Goal: Understand process/instructions: Learn about a topic

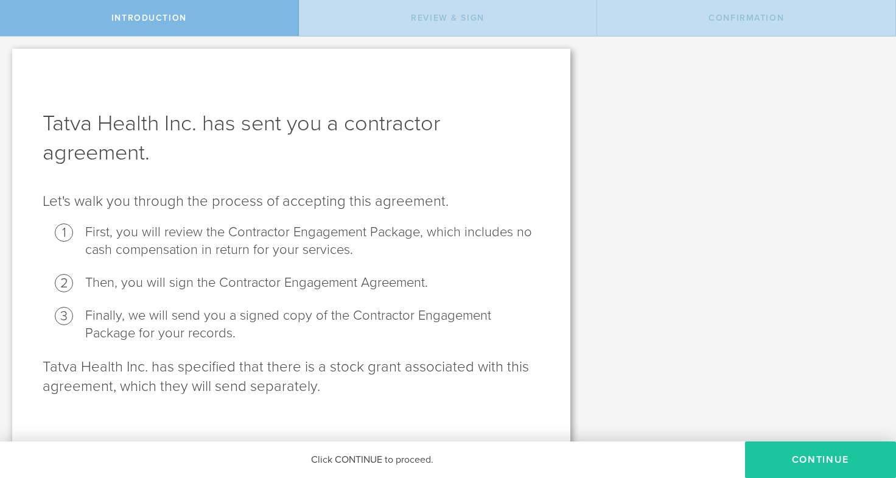
click at [777, 454] on button "Continue" at bounding box center [820, 459] width 151 height 37
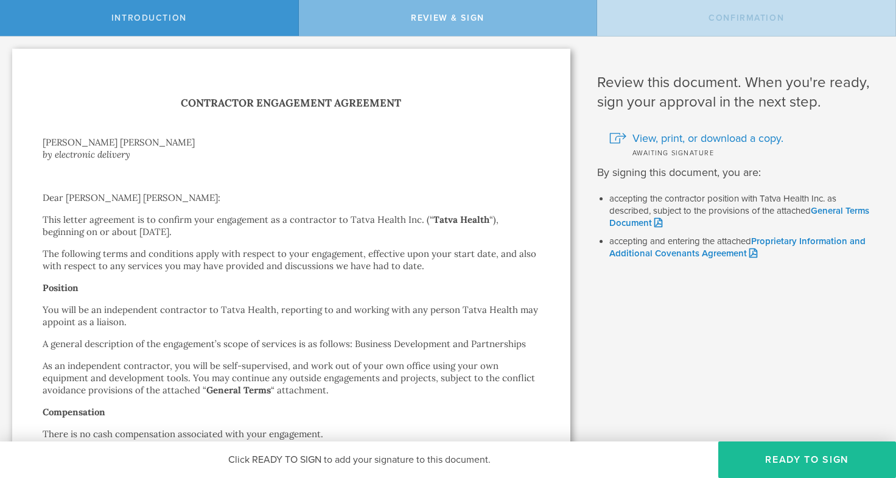
scroll to position [10, 0]
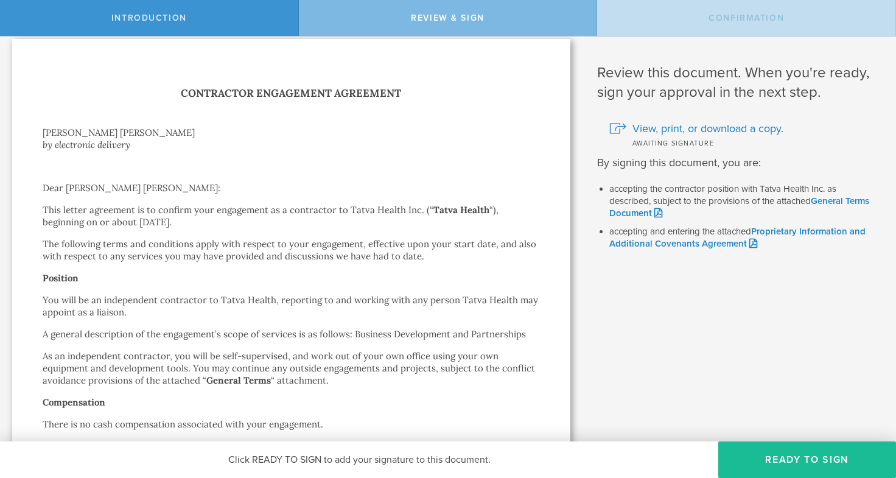
click at [409, 168] on p at bounding box center [291, 166] width 497 height 12
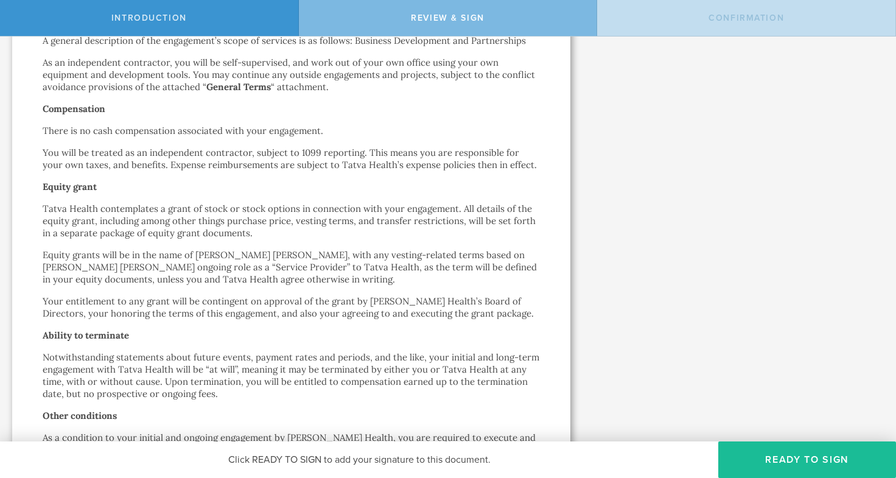
scroll to position [309, 0]
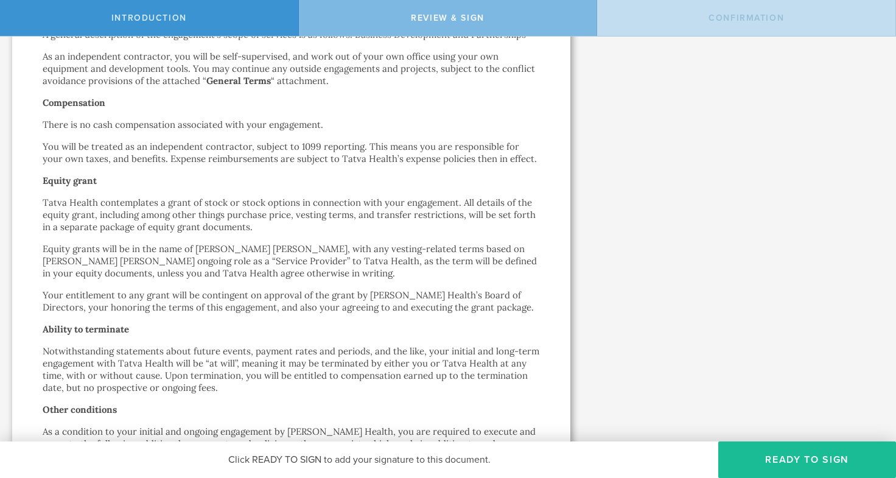
drag, startPoint x: 131, startPoint y: 209, endPoint x: 152, endPoint y: 201, distance: 22.7
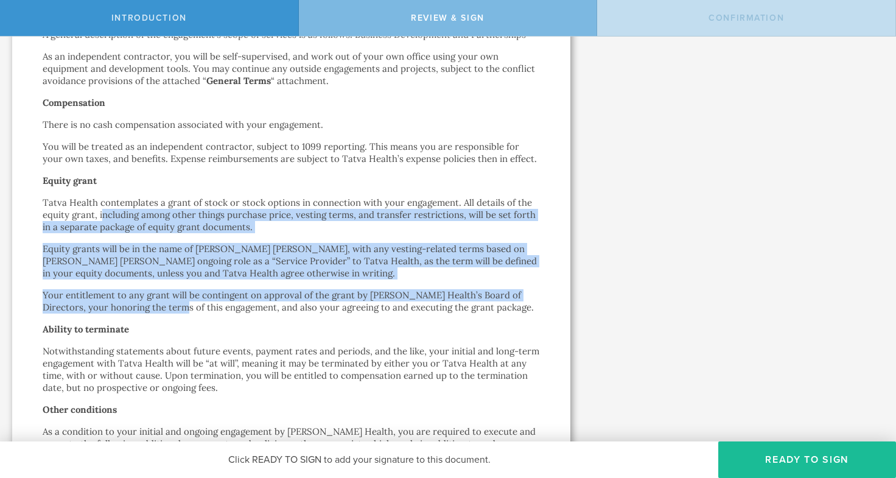
drag, startPoint x: 104, startPoint y: 212, endPoint x: 149, endPoint y: 311, distance: 108.7
click at [149, 311] on div "Contractor Engagement Agreement [PERSON_NAME] [PERSON_NAME] by electronic deliv…" at bounding box center [291, 351] width 497 height 1133
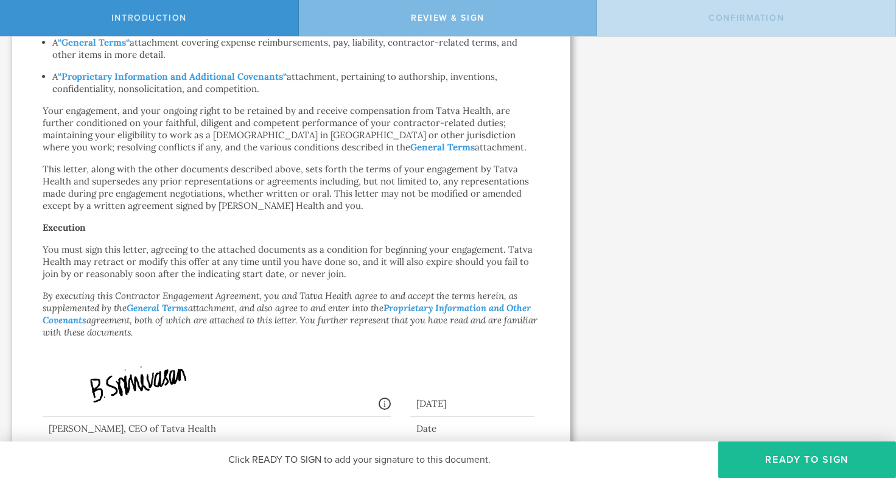
scroll to position [696, 0]
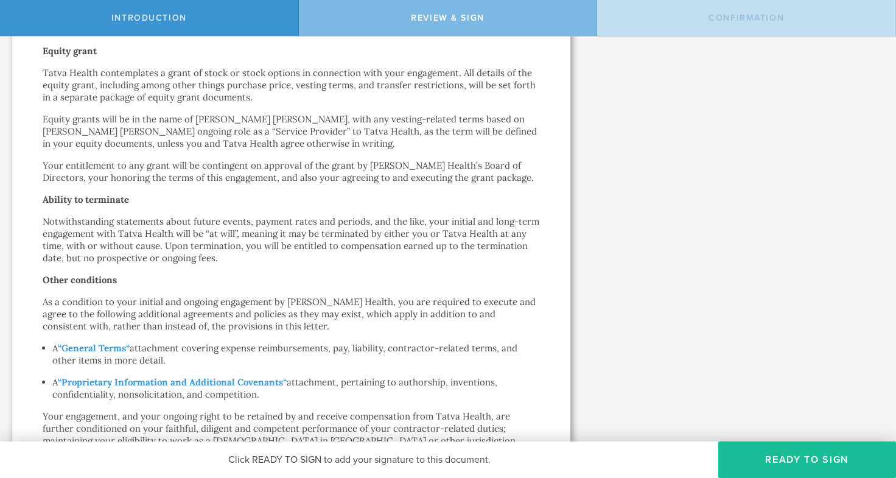
scroll to position [85, 0]
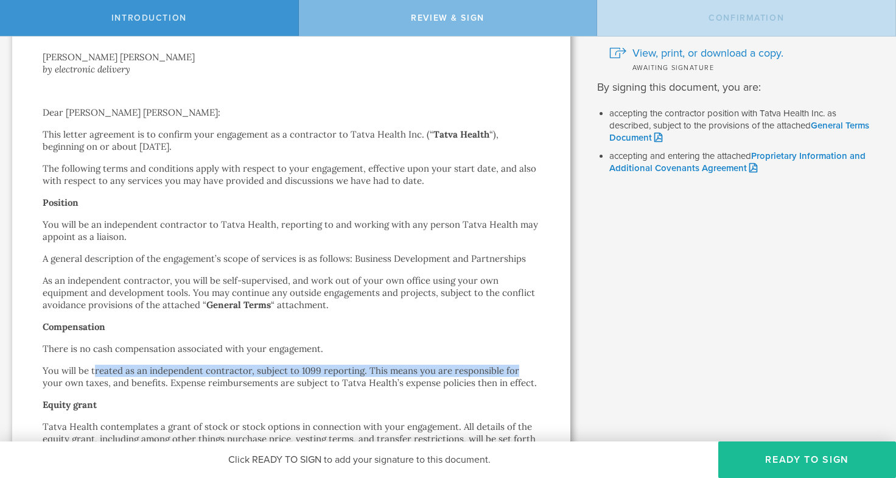
drag, startPoint x: 523, startPoint y: 376, endPoint x: 92, endPoint y: 364, distance: 431.1
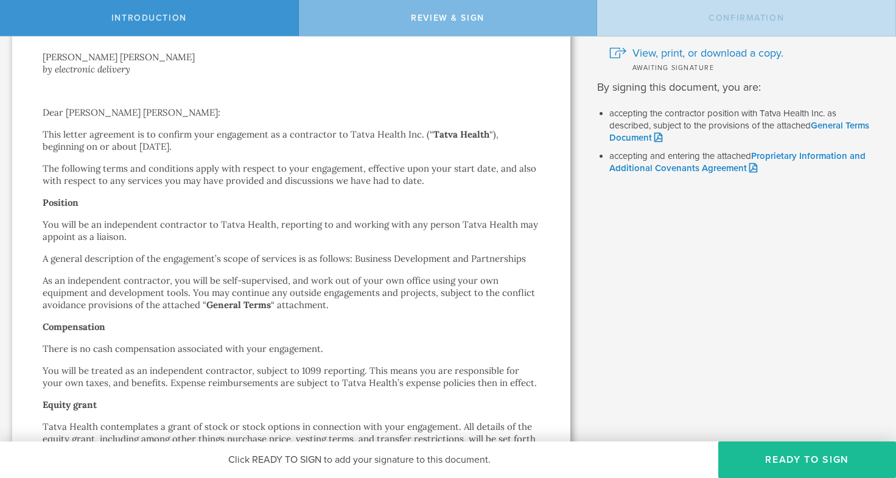
click at [530, 383] on p "You will be treated as an independent contractor, subject to 1099 reporting. Th…" at bounding box center [291, 377] width 497 height 24
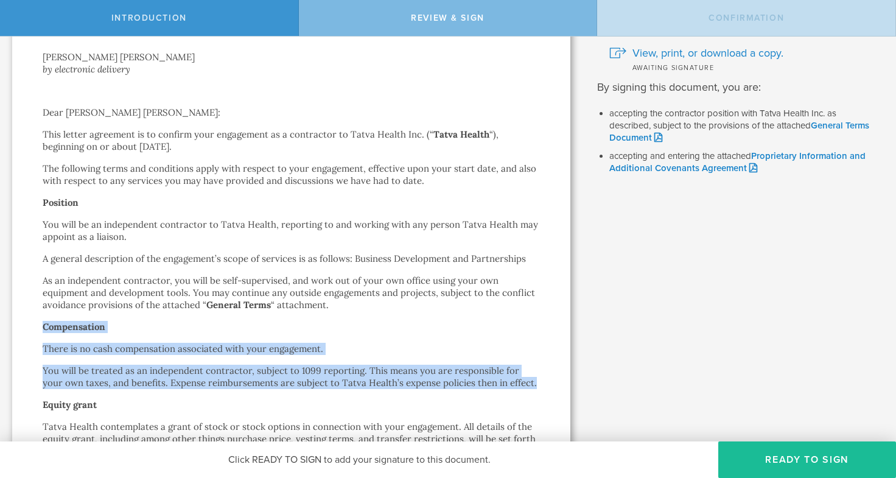
drag, startPoint x: 530, startPoint y: 383, endPoint x: 51, endPoint y: 325, distance: 483.1
copy div "Compensation There is no cash compensation associated with your engagement. You…"
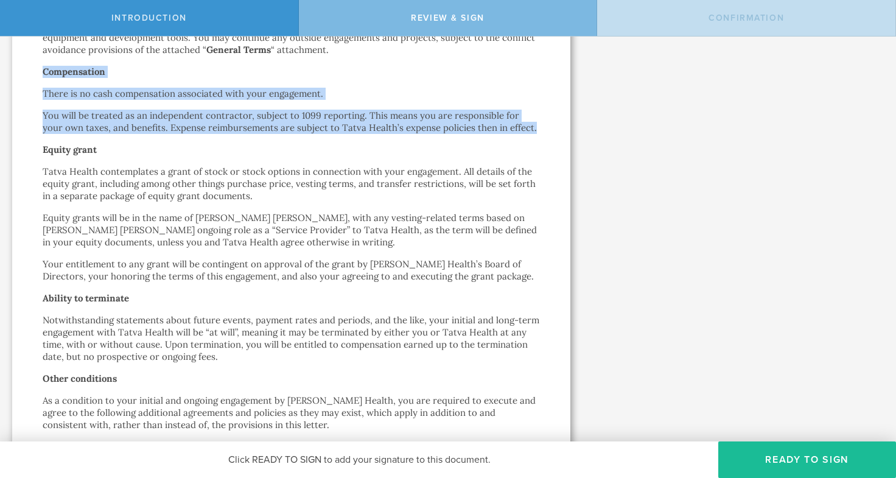
scroll to position [344, 0]
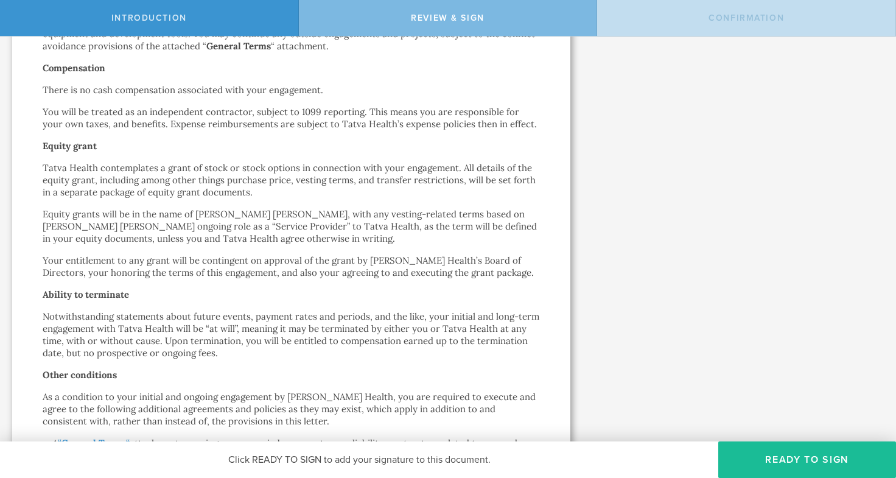
click at [265, 354] on p "Notwithstanding statements about future events, payment rates and periods, and …" at bounding box center [291, 334] width 497 height 49
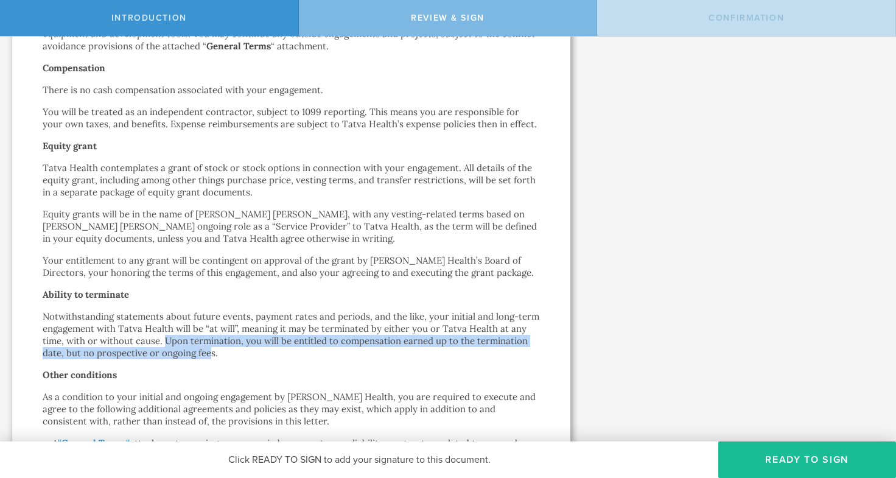
drag, startPoint x: 261, startPoint y: 348, endPoint x: 183, endPoint y: 337, distance: 78.6
click at [183, 337] on p "Notwithstanding statements about future events, payment rates and periods, and …" at bounding box center [291, 334] width 497 height 49
copy p "Upon termination, you will be entitled to compensation earned up to the termina…"
